Goal: Task Accomplishment & Management: Use online tool/utility

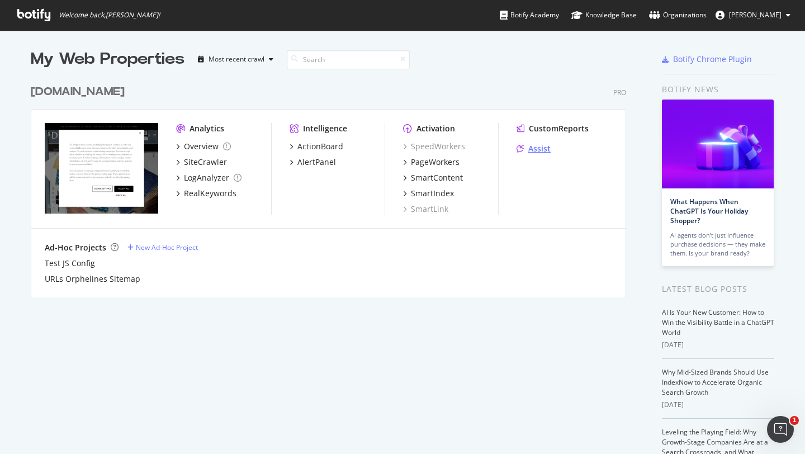
click at [537, 150] on div "Assist" at bounding box center [539, 148] width 22 height 11
